Goal: Information Seeking & Learning: Check status

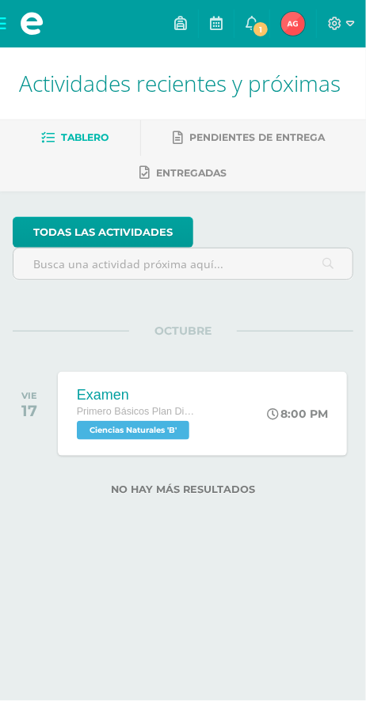
click at [259, 431] on div "Examen Primero Básicos Plan Diario Ciencias Naturales 'B' 8:00 PM Examen Cienci…" at bounding box center [203, 414] width 290 height 84
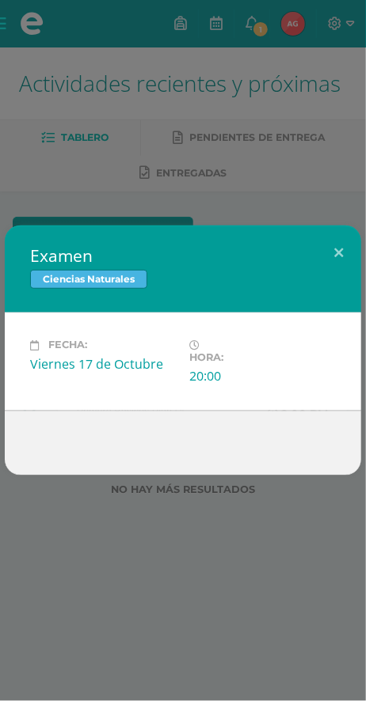
click at [70, 164] on div "Examen Ciencias Naturales Fecha: Viernes 17 de Octubre Hora: 20:00 División: Ex…" at bounding box center [183, 350] width 366 height 701
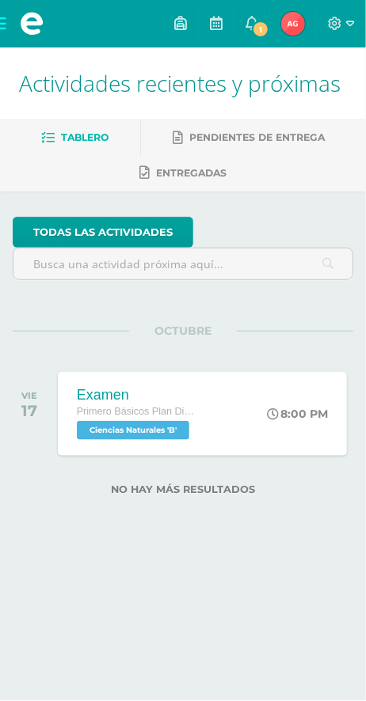
click at [260, 23] on span "1" at bounding box center [260, 29] width 17 height 17
click at [290, 17] on img at bounding box center [293, 24] width 24 height 24
click at [335, 26] on icon at bounding box center [335, 24] width 14 height 14
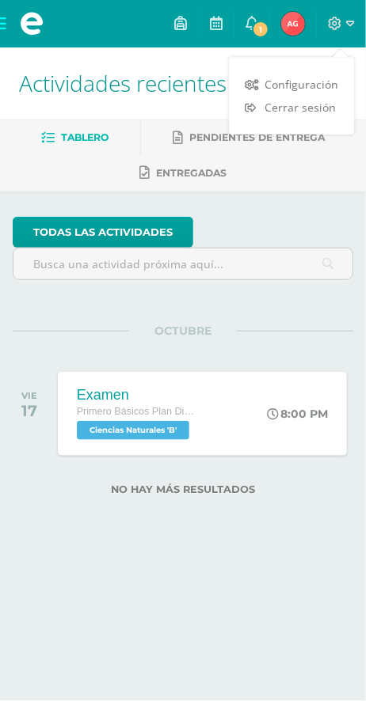
click at [314, 89] on span "Configuración" at bounding box center [301, 84] width 74 height 15
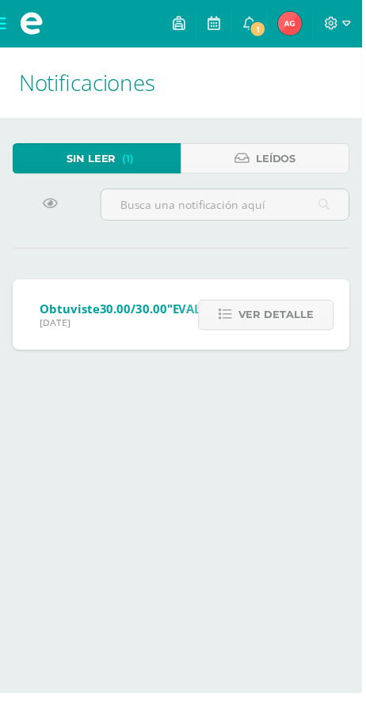
click at [283, 319] on span "Ver detalle" at bounding box center [279, 318] width 76 height 29
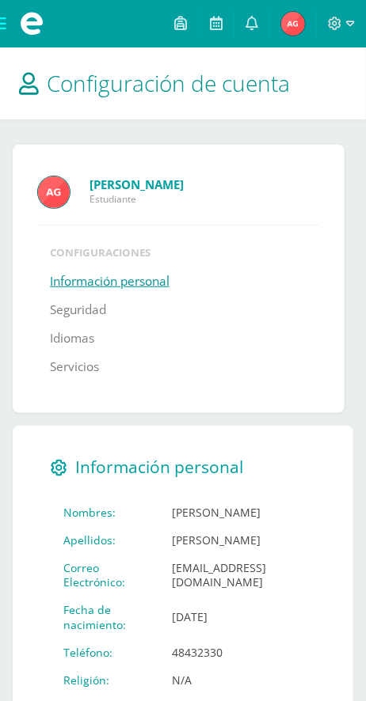
click at [350, 23] on icon at bounding box center [350, 24] width 9 height 14
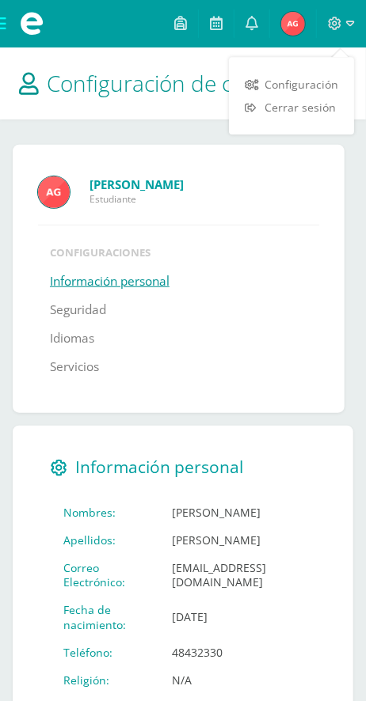
click at [319, 88] on span "Configuración" at bounding box center [301, 84] width 74 height 15
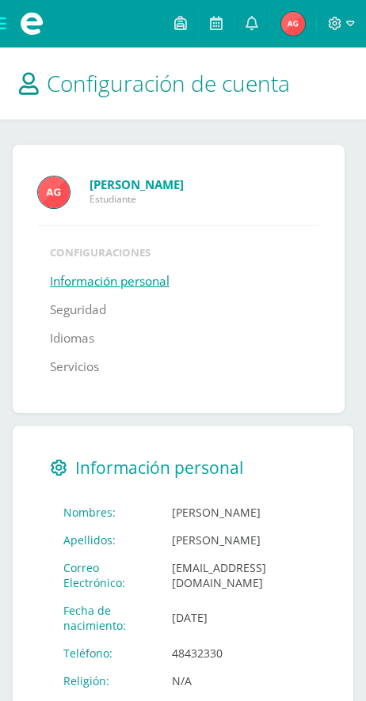
click at [287, 20] on img at bounding box center [293, 24] width 24 height 24
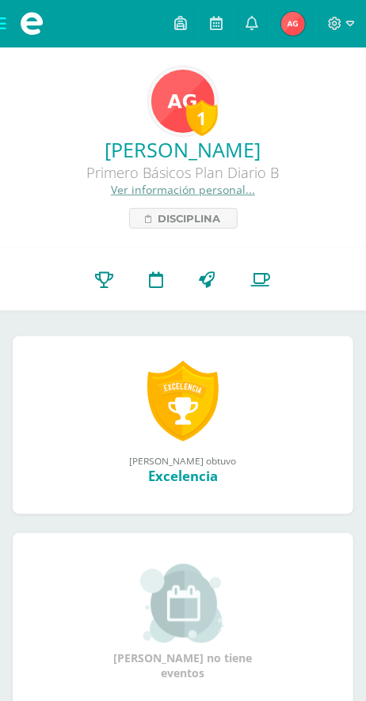
click at [105, 279] on icon at bounding box center [105, 279] width 18 height 17
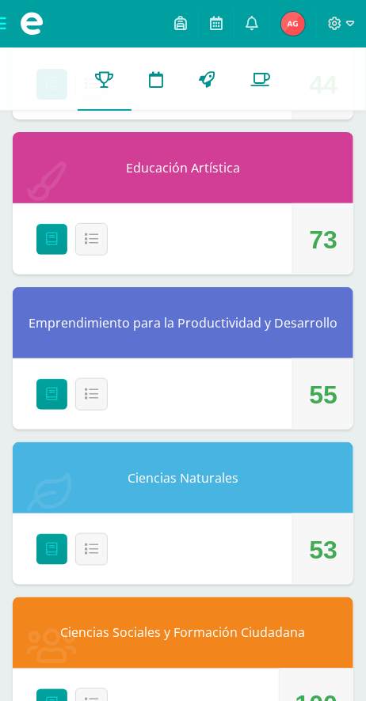
scroll to position [1160, 0]
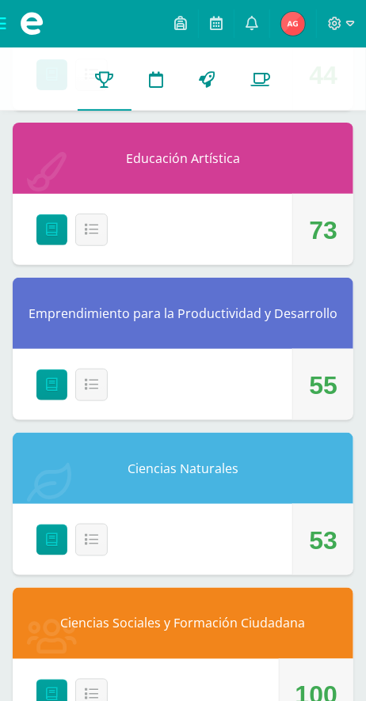
click at [350, 23] on icon at bounding box center [350, 24] width 9 height 14
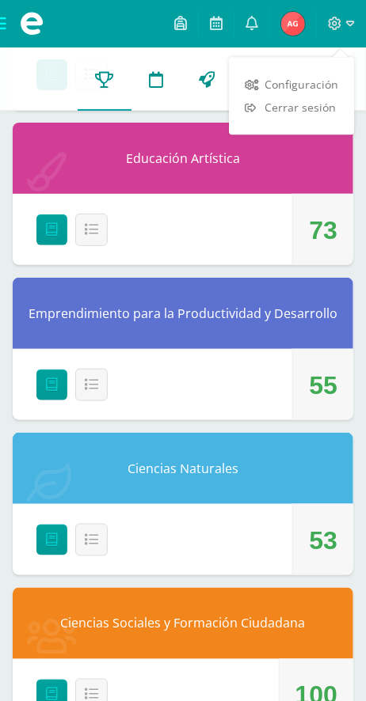
click at [201, 203] on div "Educación Artística José Ramírez Maestro 73 Detalle" at bounding box center [183, 194] width 340 height 142
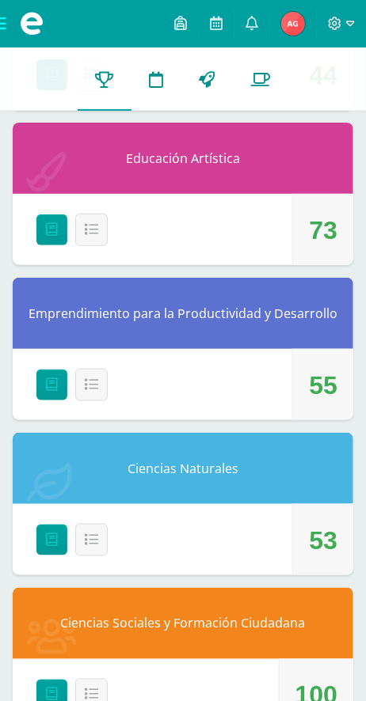
click at [17, 8] on span at bounding box center [31, 23] width 63 height 47
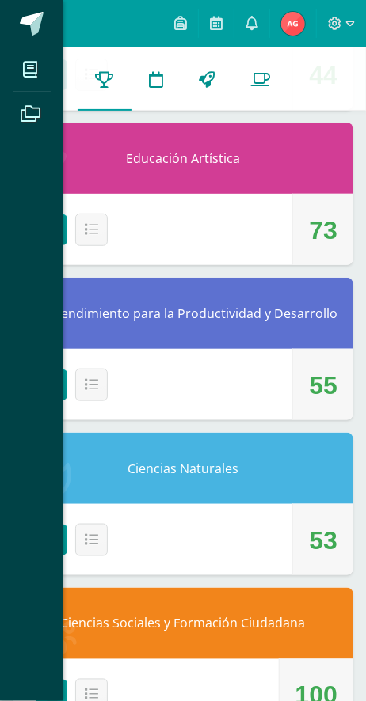
click at [34, 9] on link at bounding box center [31, 23] width 63 height 47
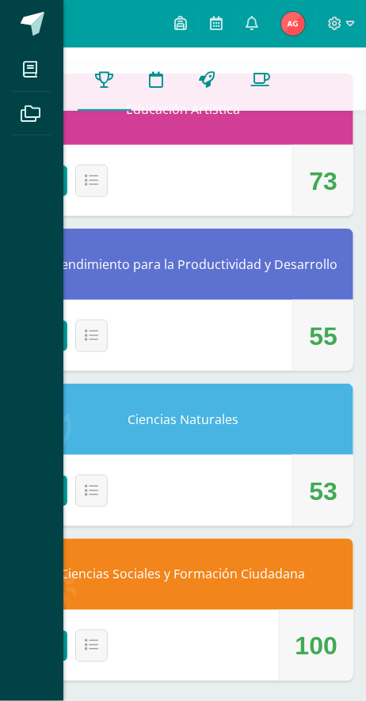
click at [301, 308] on div "Mis cursos Archivos Cerrar panel Ciencias Naturales Primero Básicos Plan Diario…" at bounding box center [183, 350] width 366 height 701
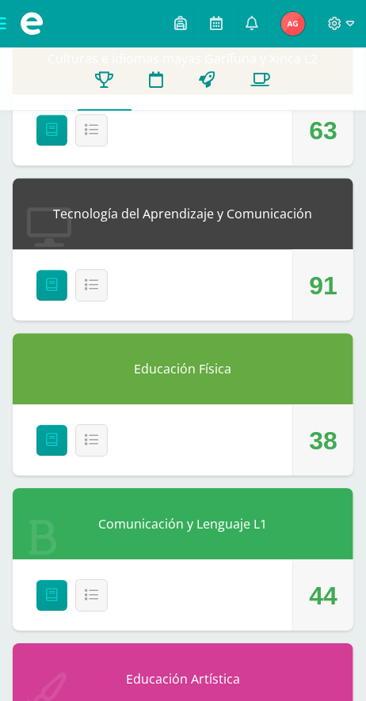
scroll to position [0, 0]
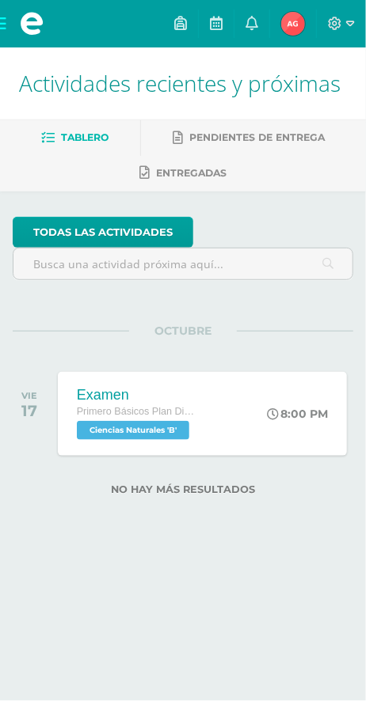
click at [222, 177] on span "Entregadas" at bounding box center [191, 173] width 70 height 12
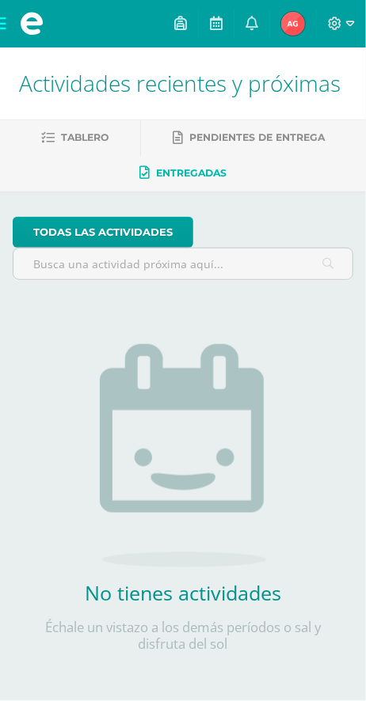
click at [354, 150] on ul "Tablero Pendientes de entrega Entregadas" at bounding box center [183, 155] width 366 height 71
click at [311, 142] on span "Pendientes de entrega" at bounding box center [256, 137] width 135 height 12
click at [32, 31] on span at bounding box center [32, 24] width 24 height 24
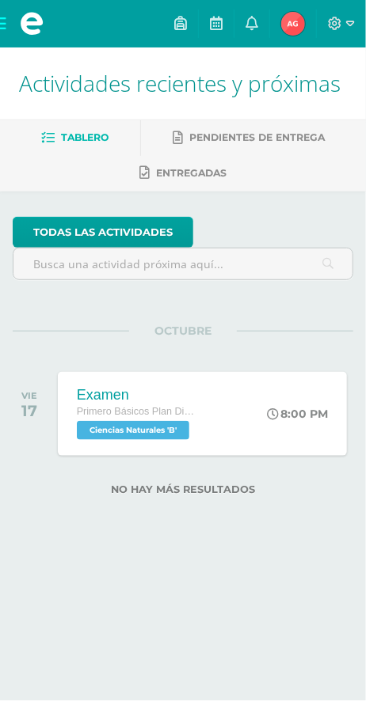
click at [290, 29] on img at bounding box center [293, 24] width 24 height 24
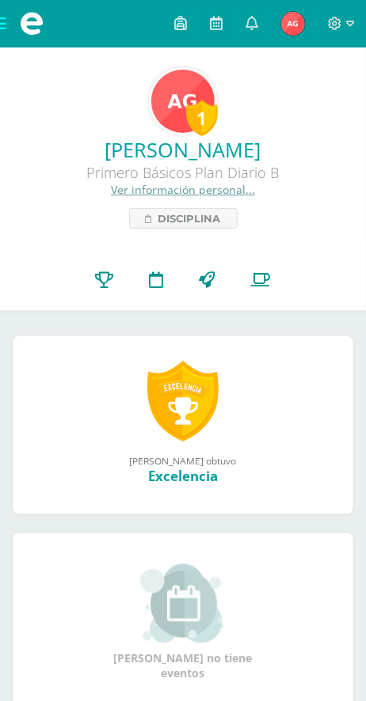
click at [97, 292] on link "Punteos" at bounding box center [105, 280] width 54 height 63
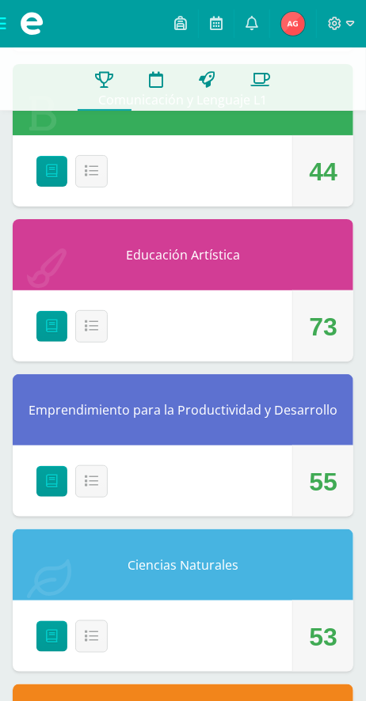
scroll to position [1160, 0]
